Goal: Information Seeking & Learning: Check status

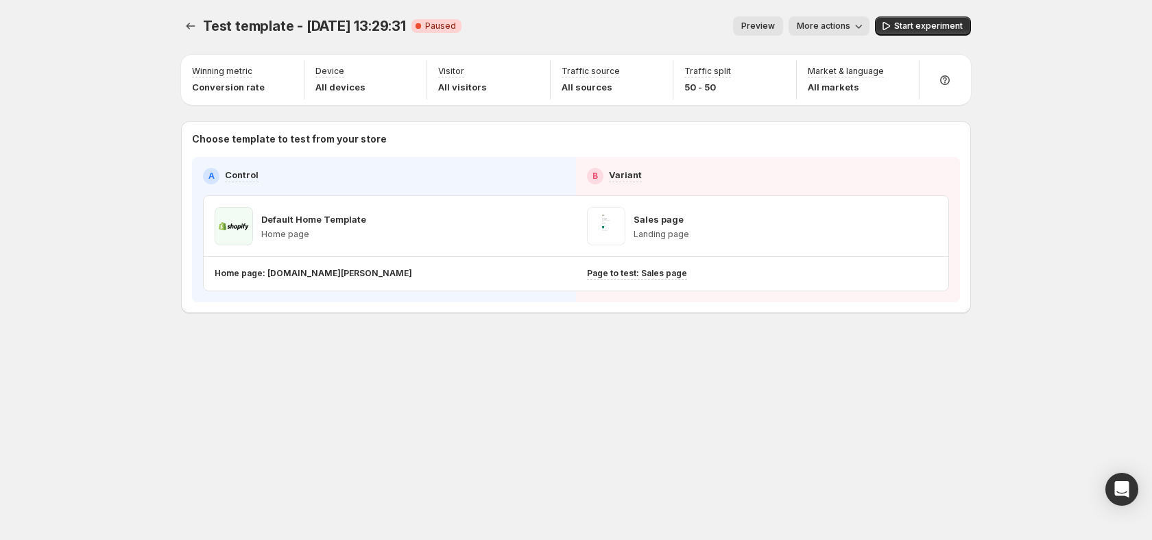
click at [838, 26] on span "More actions" at bounding box center [823, 26] width 53 height 11
click at [843, 49] on span "View analytic" at bounding box center [848, 54] width 58 height 11
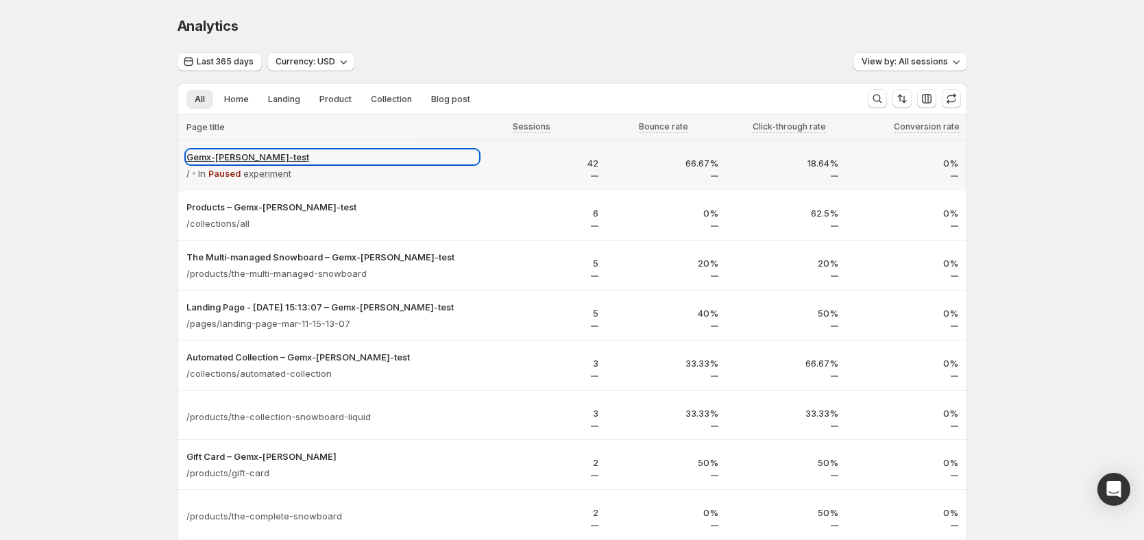
click at [245, 157] on p "Gemx-[PERSON_NAME]-test" at bounding box center [332, 157] width 292 height 14
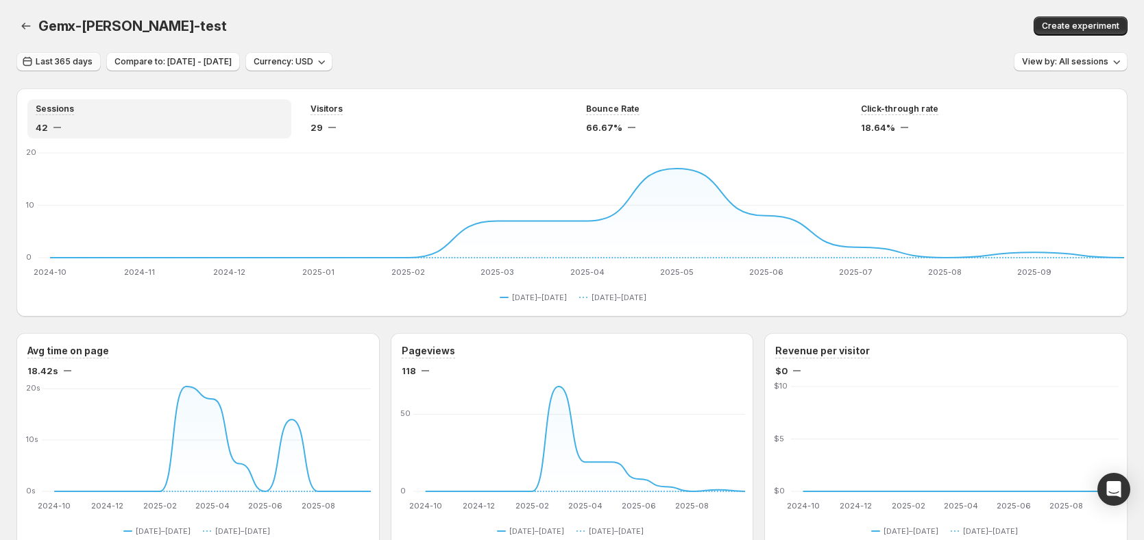
click at [62, 53] on button "Last 365 days" at bounding box center [58, 61] width 84 height 19
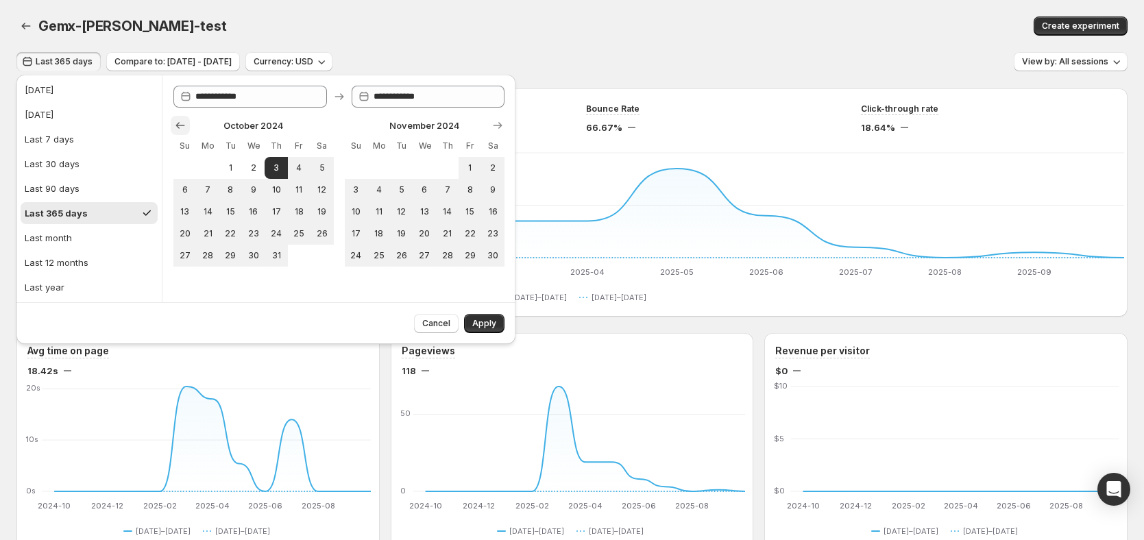
click at [186, 128] on icon "Show previous month, September 2024" at bounding box center [180, 126] width 14 height 14
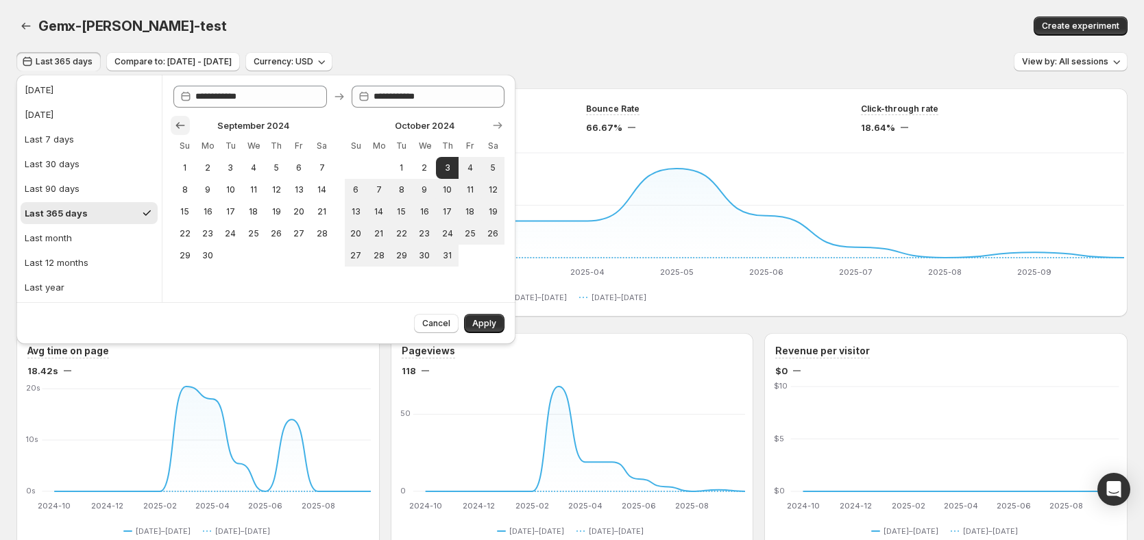
click at [186, 128] on icon "Show previous month, August 2024" at bounding box center [180, 126] width 14 height 14
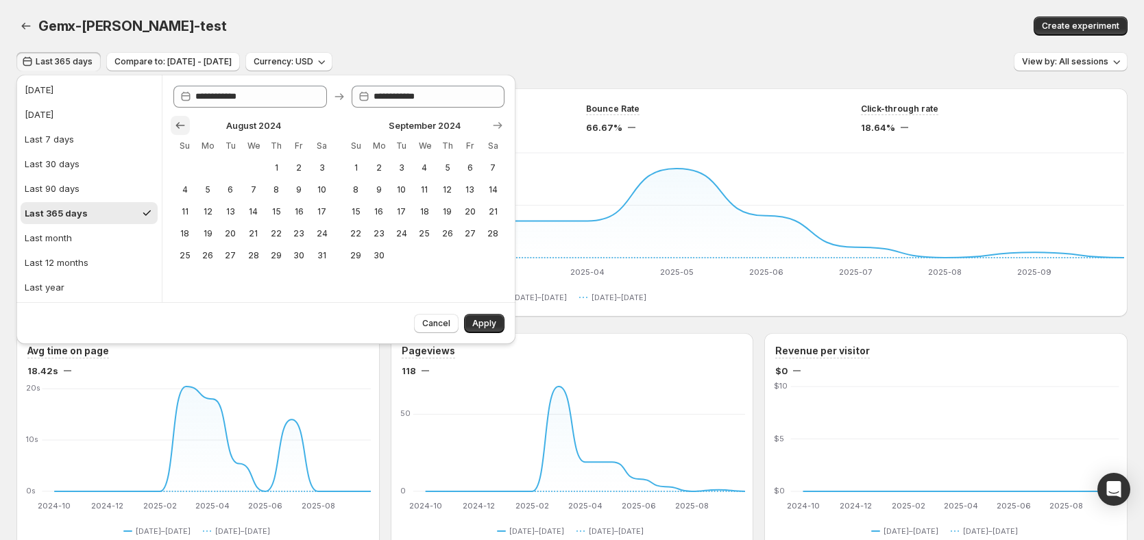
click at [185, 128] on icon "Show previous month, July 2024" at bounding box center [180, 126] width 14 height 14
click at [185, 128] on icon "Show previous month, June 2024" at bounding box center [180, 126] width 14 height 14
click at [185, 128] on icon "Show previous month, May 2024" at bounding box center [180, 126] width 14 height 14
click at [258, 171] on span "1" at bounding box center [253, 167] width 12 height 11
type input "**********"
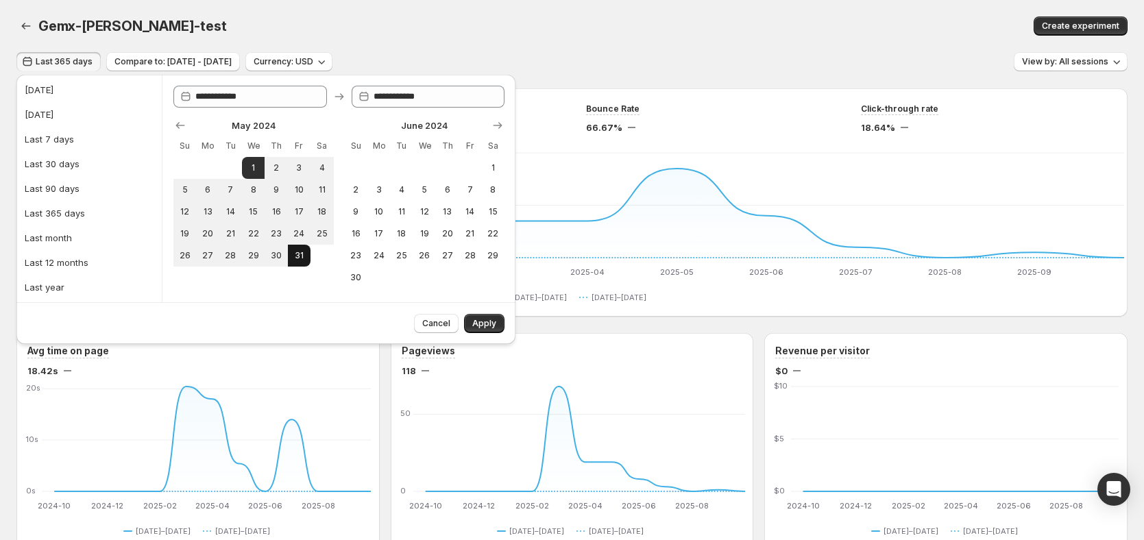
click at [298, 252] on span "31" at bounding box center [299, 255] width 12 height 11
type input "**********"
click at [491, 326] on span "Apply" at bounding box center [484, 323] width 24 height 11
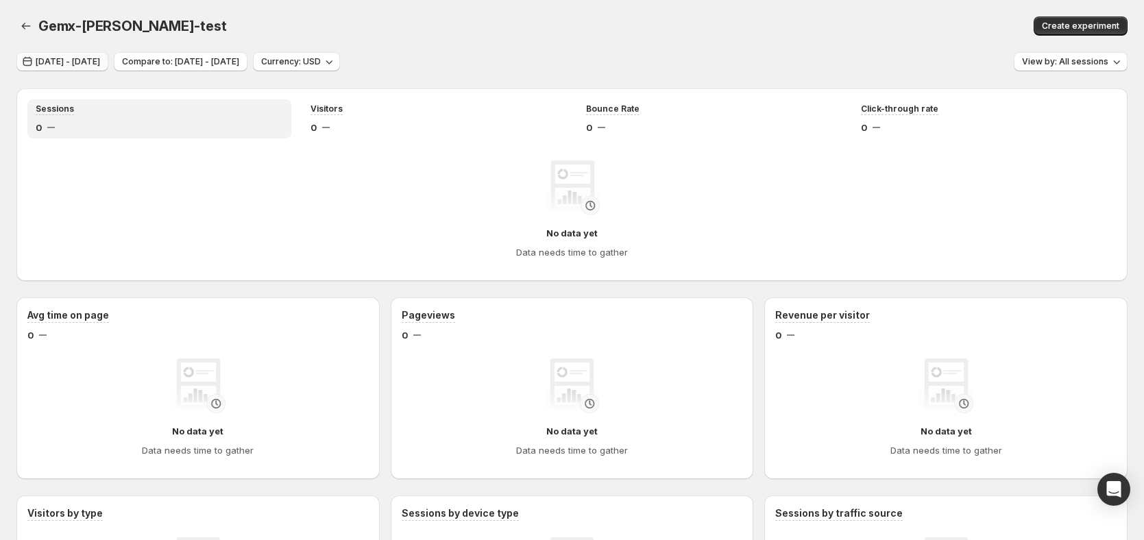
click at [77, 62] on span "[DATE] - [DATE]" at bounding box center [68, 61] width 64 height 11
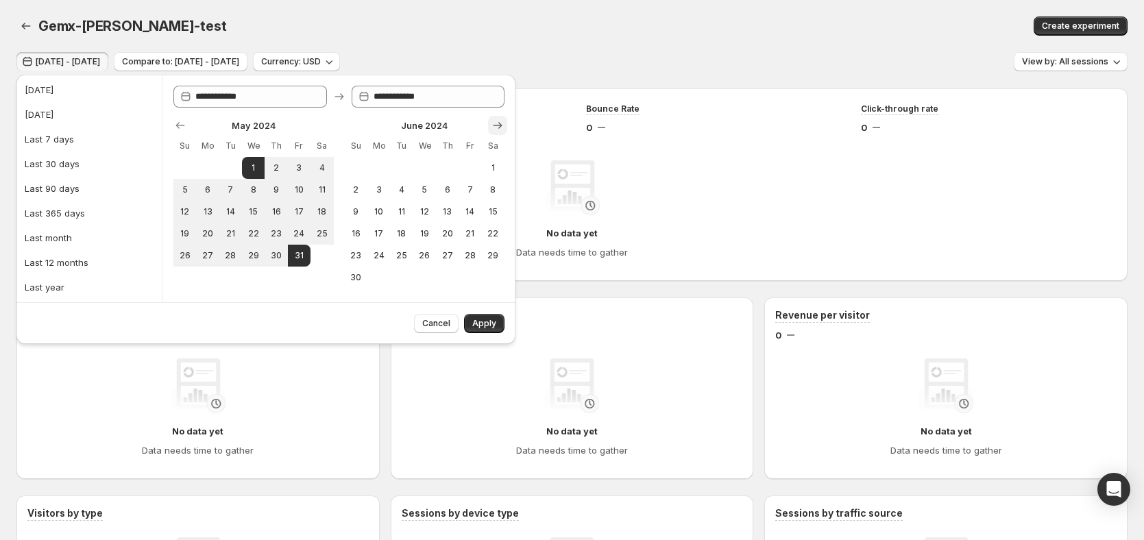
click at [496, 126] on icon "Show next month, July 2024" at bounding box center [498, 126] width 14 height 14
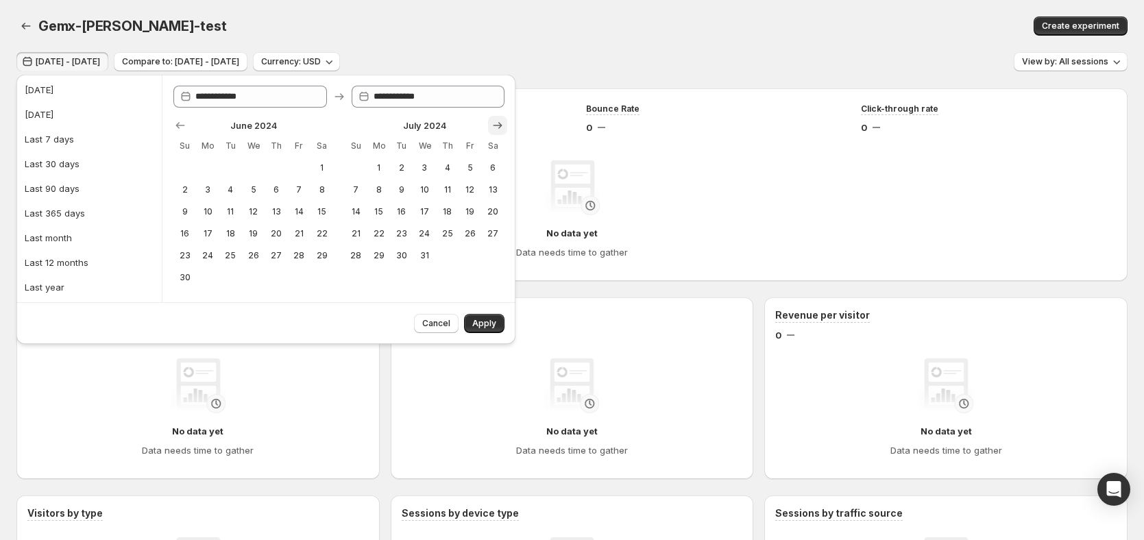
click at [496, 126] on icon "Show next month, August 2024" at bounding box center [498, 126] width 14 height 14
click at [496, 127] on icon "Show next month, September 2024" at bounding box center [498, 126] width 14 height 14
click at [496, 127] on icon "Show next month, October 2024" at bounding box center [498, 126] width 14 height 14
click at [496, 127] on icon "Show next month, November 2024" at bounding box center [498, 126] width 14 height 14
click at [496, 127] on icon "Show next month, December 2024" at bounding box center [498, 126] width 14 height 14
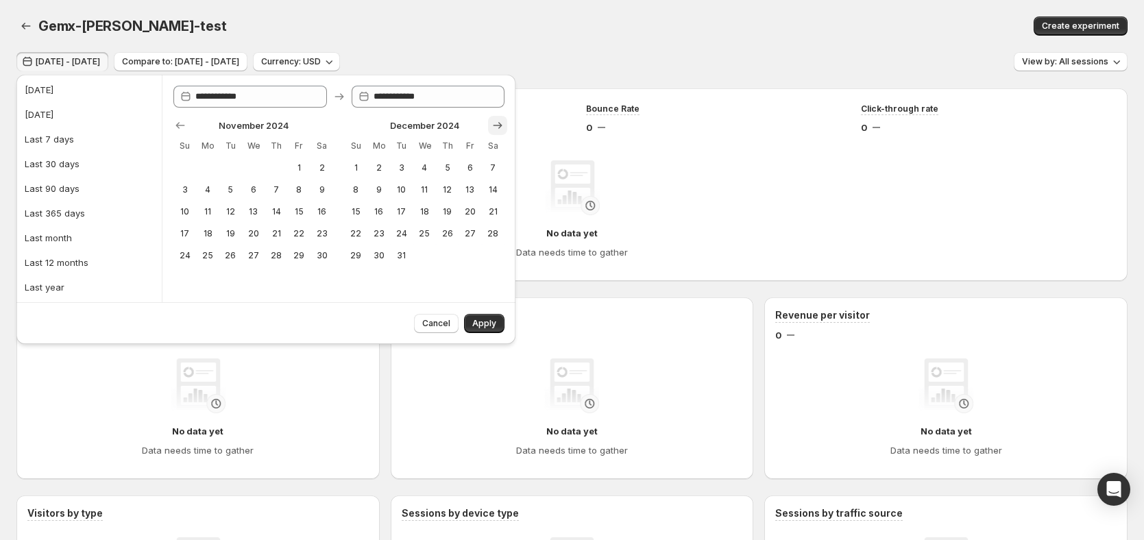
click at [496, 127] on icon "Show next month, January 2025" at bounding box center [498, 126] width 14 height 14
click at [496, 127] on icon "Show next month, March 2025" at bounding box center [498, 126] width 14 height 14
click at [496, 127] on icon "Show next month, April 2025" at bounding box center [498, 126] width 14 height 14
click at [496, 127] on icon "Show next month, May 2025" at bounding box center [498, 126] width 14 height 14
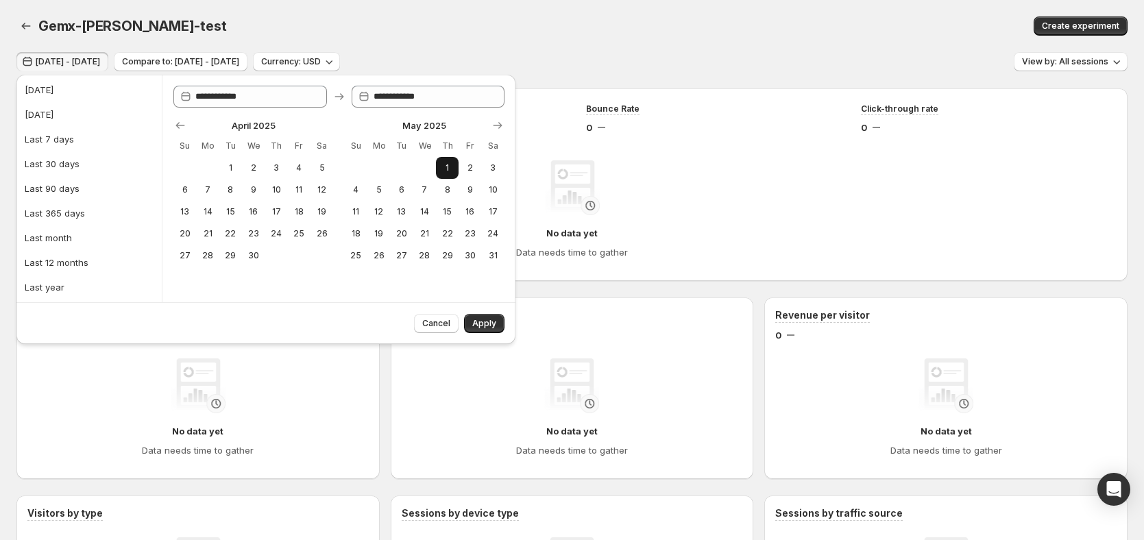
click at [451, 165] on span "1" at bounding box center [447, 167] width 12 height 11
type input "**********"
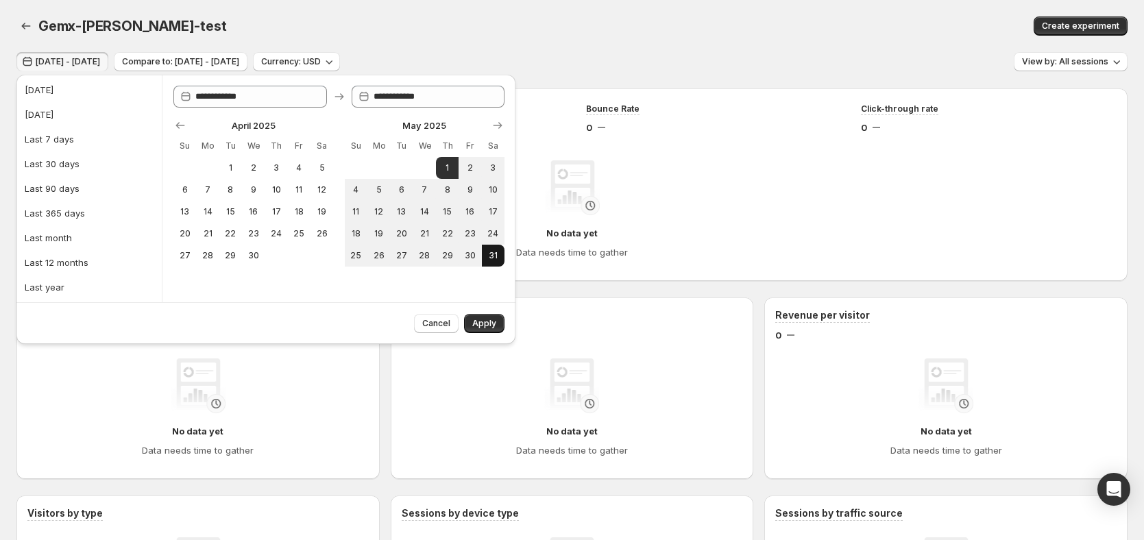
click at [486, 248] on button "31" at bounding box center [493, 256] width 23 height 22
type input "**********"
click at [487, 326] on span "Apply" at bounding box center [484, 323] width 24 height 11
